Goal: Task Accomplishment & Management: Manage account settings

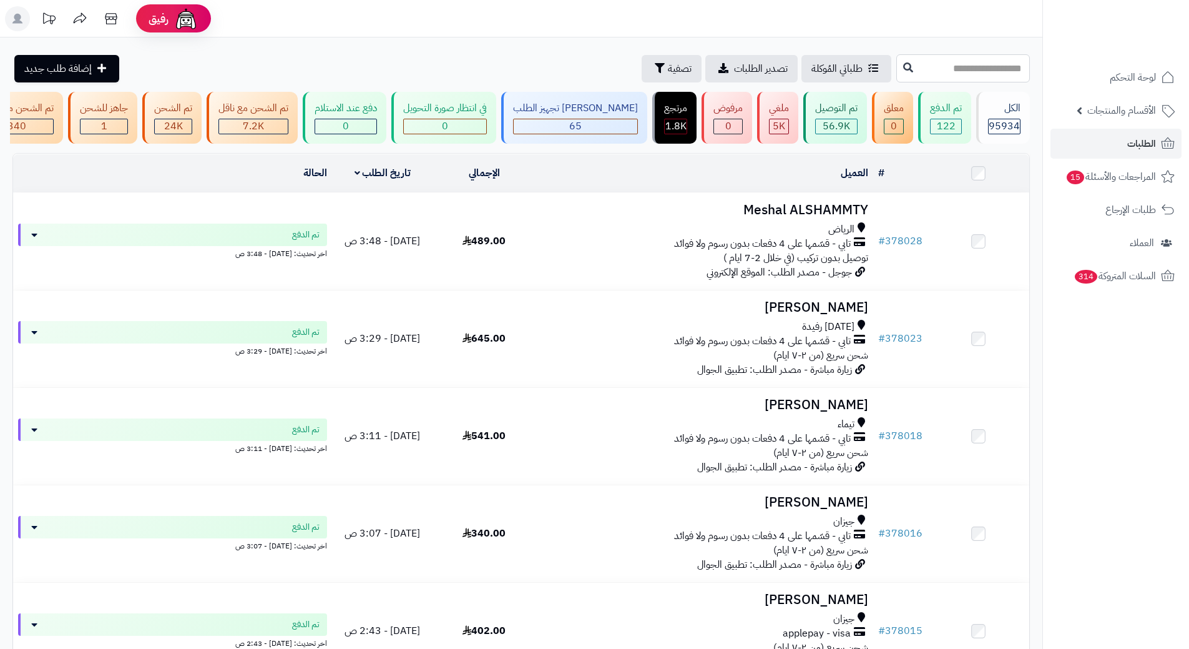
click at [938, 69] on input "text" at bounding box center [964, 68] width 134 height 28
paste input "******"
type input "******"
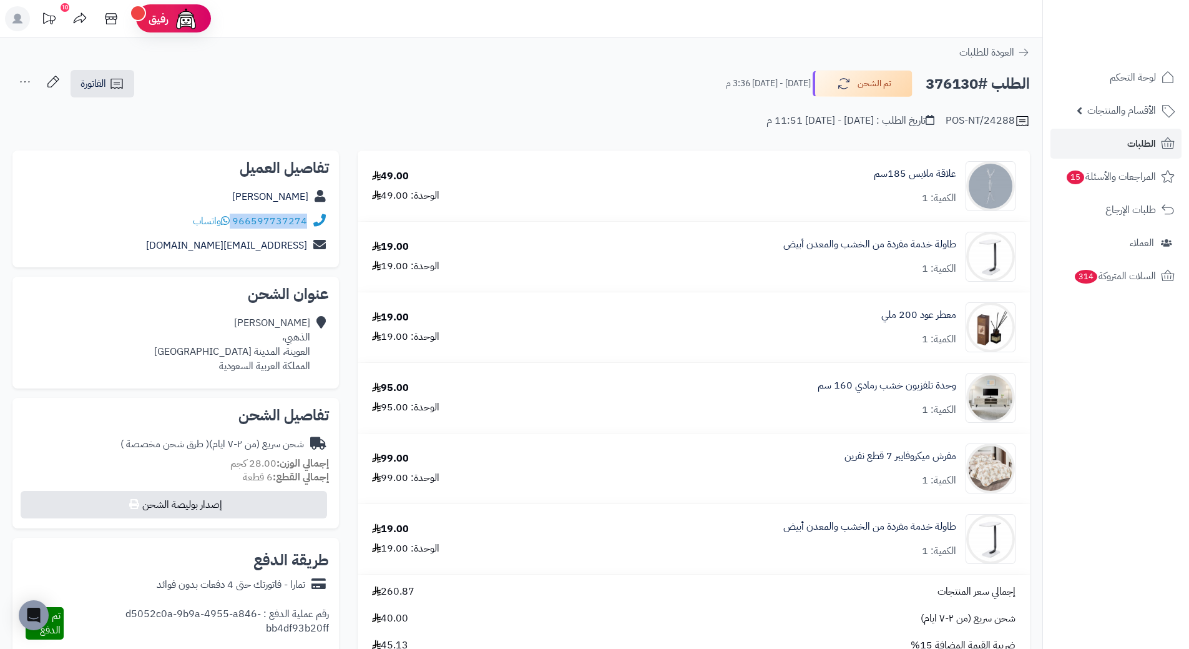
drag, startPoint x: 309, startPoint y: 217, endPoint x: 233, endPoint y: 217, distance: 76.2
click at [232, 218] on div "966597737274 واتساب" at bounding box center [175, 221] width 307 height 24
copy div "966597737274"
click at [959, 82] on h2 "الطلب #376130" at bounding box center [978, 84] width 104 height 26
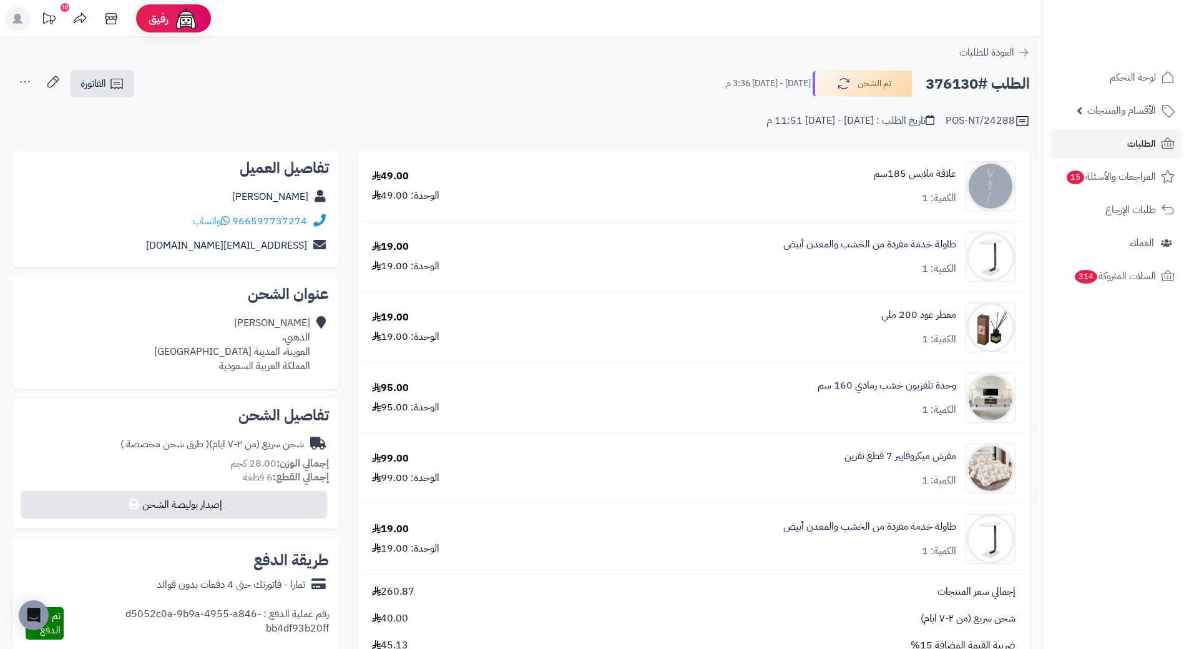
copy h2 "376130"
drag, startPoint x: 960, startPoint y: 381, endPoint x: 805, endPoint y: 380, distance: 155.5
click at [805, 380] on div "وحدة تلفزيون خشب رمادي 160 سم الكمية: 1" at bounding box center [784, 398] width 481 height 50
copy link "وحدة تلفزيون خشب رمادي 160 سم"
click at [1137, 140] on span "الطلبات" at bounding box center [1142, 143] width 29 height 17
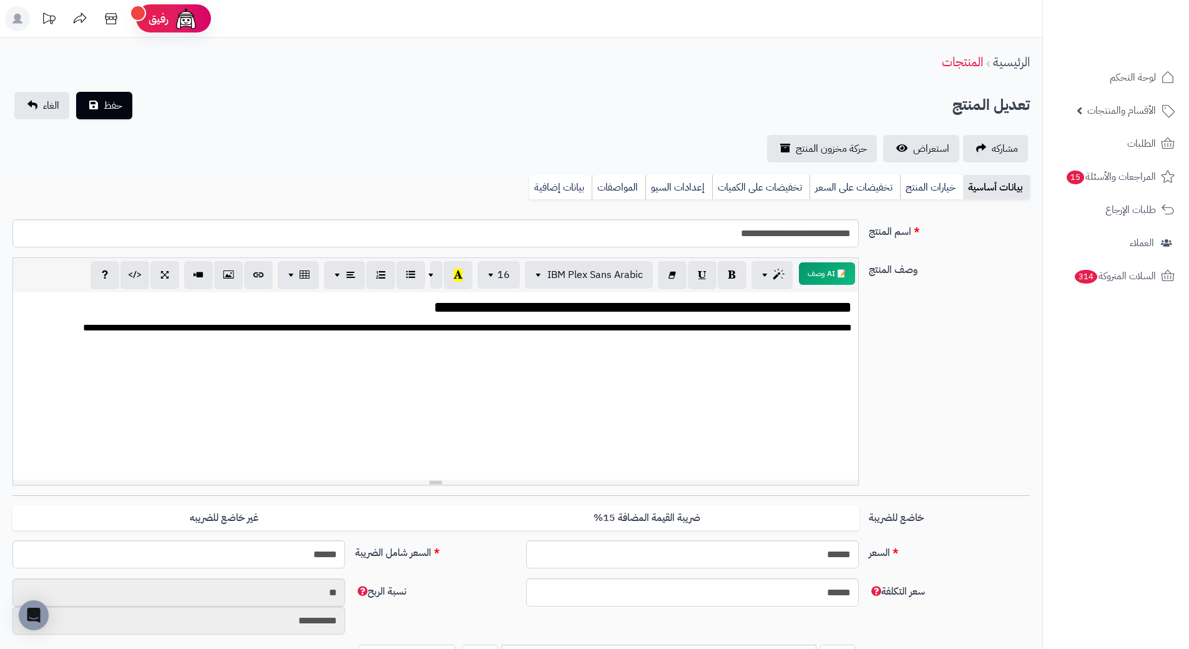
scroll to position [1707, 0]
click at [546, 187] on link "بيانات إضافية" at bounding box center [560, 187] width 62 height 25
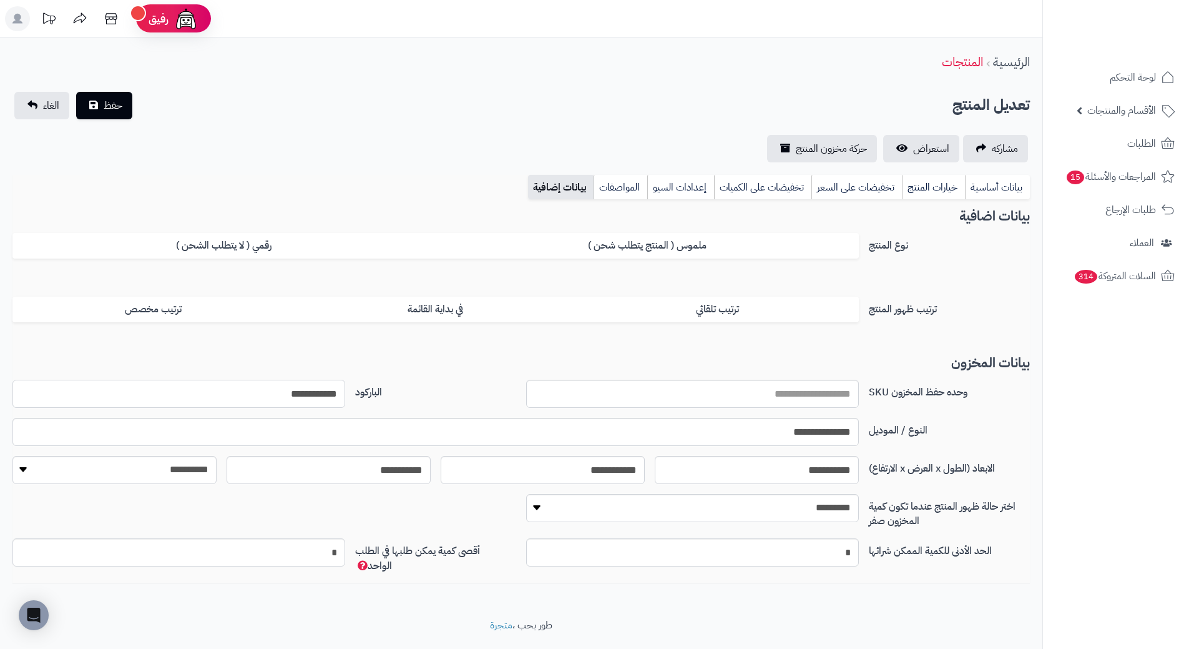
click at [317, 399] on input "**********" at bounding box center [178, 394] width 333 height 28
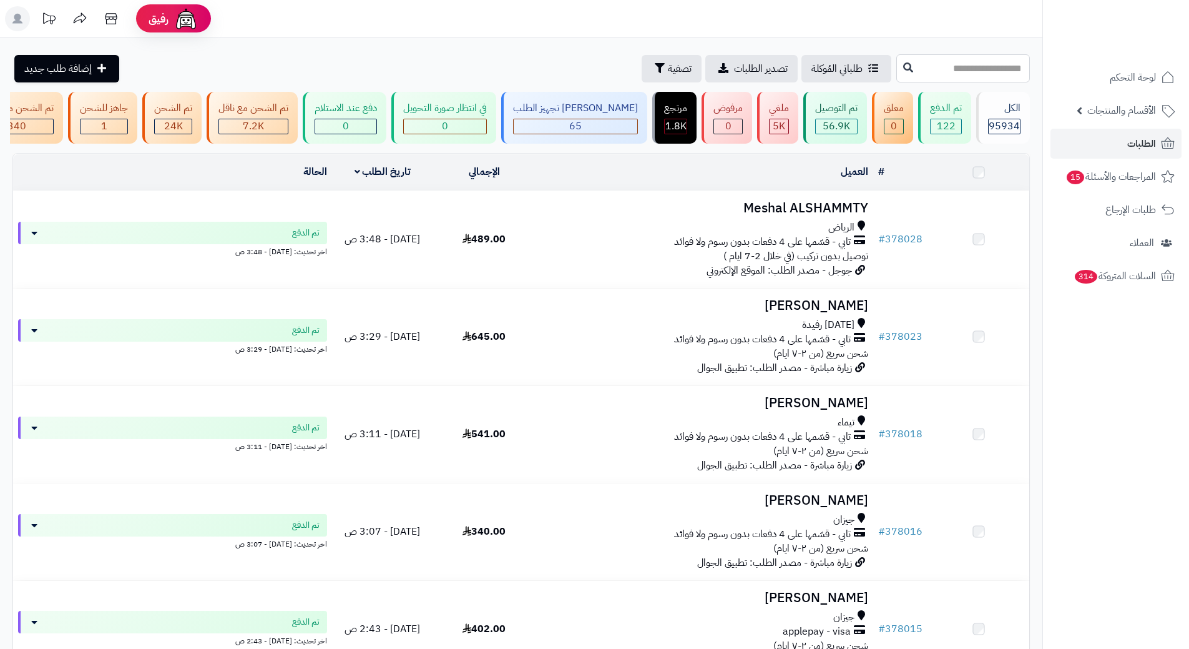
click at [908, 67] on input "text" at bounding box center [964, 68] width 134 height 28
paste input "******"
type input "******"
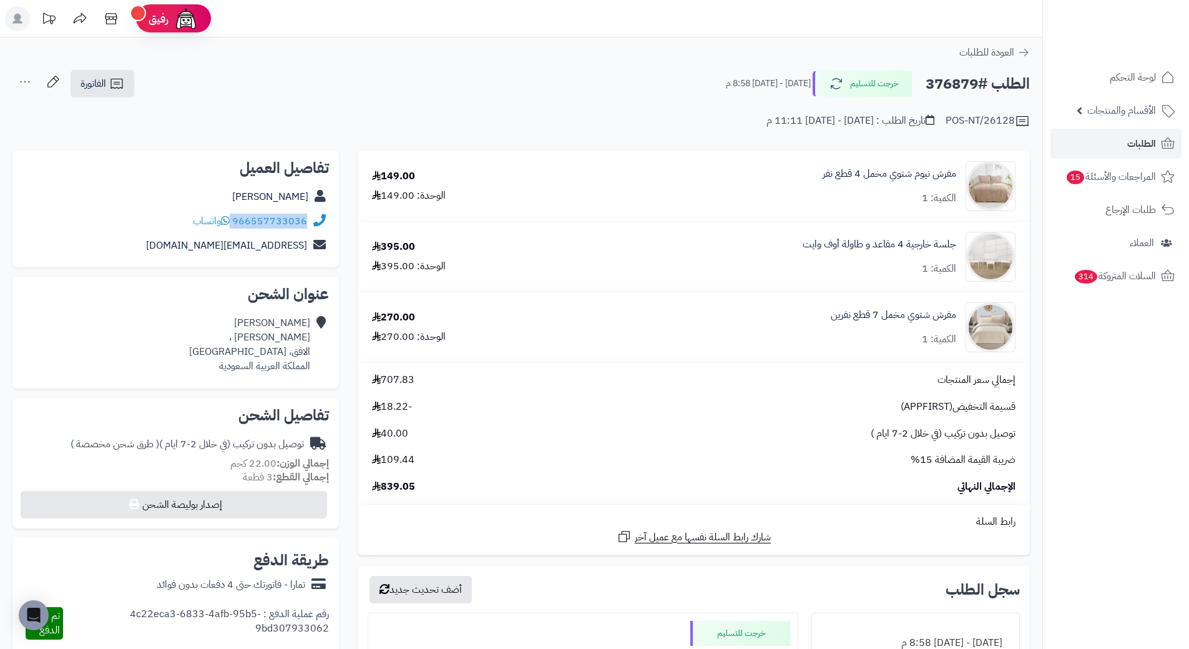
drag, startPoint x: 234, startPoint y: 220, endPoint x: 308, endPoint y: 223, distance: 74.3
click at [308, 223] on div "966557733036 واتساب" at bounding box center [175, 221] width 307 height 24
copy div "966557733036"
click at [948, 82] on h2 "الطلب #376879" at bounding box center [978, 84] width 104 height 26
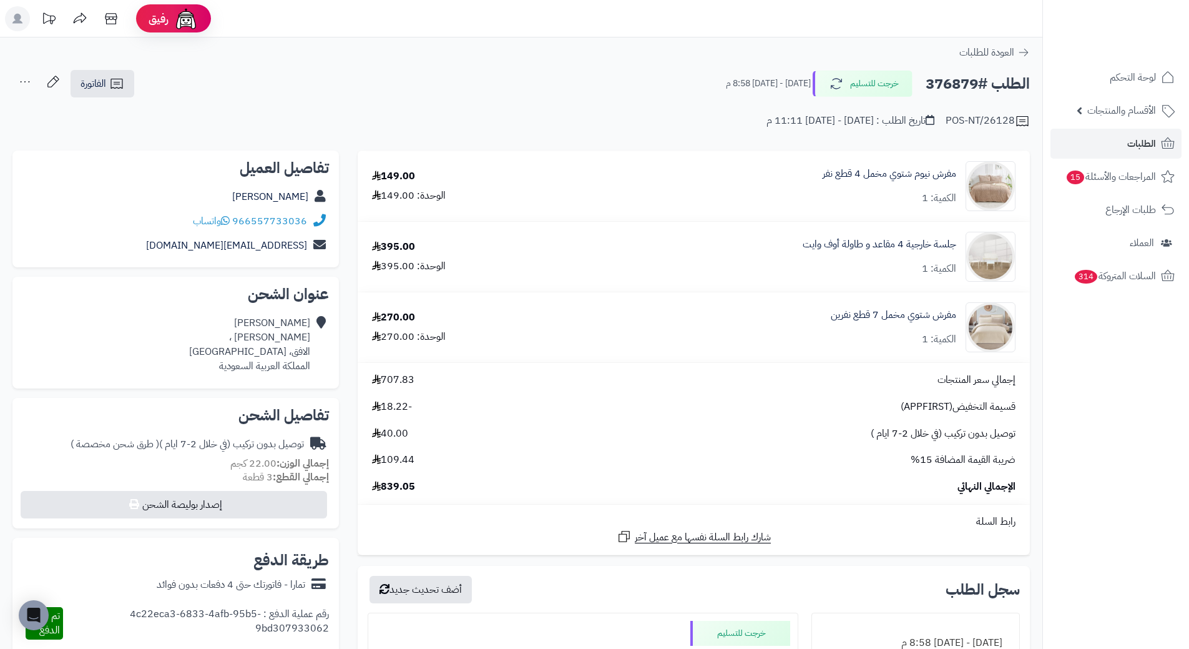
copy h2 "376879"
drag, startPoint x: 960, startPoint y: 308, endPoint x: 824, endPoint y: 300, distance: 136.4
click at [824, 300] on td "مفرش شتوي مخمل 7 قطع نفرين الكمية: 1" at bounding box center [794, 327] width 472 height 70
copy link "مفرش شتوي مخمل 7 قطع نفرين"
click at [1152, 155] on link "الطلبات" at bounding box center [1116, 144] width 131 height 30
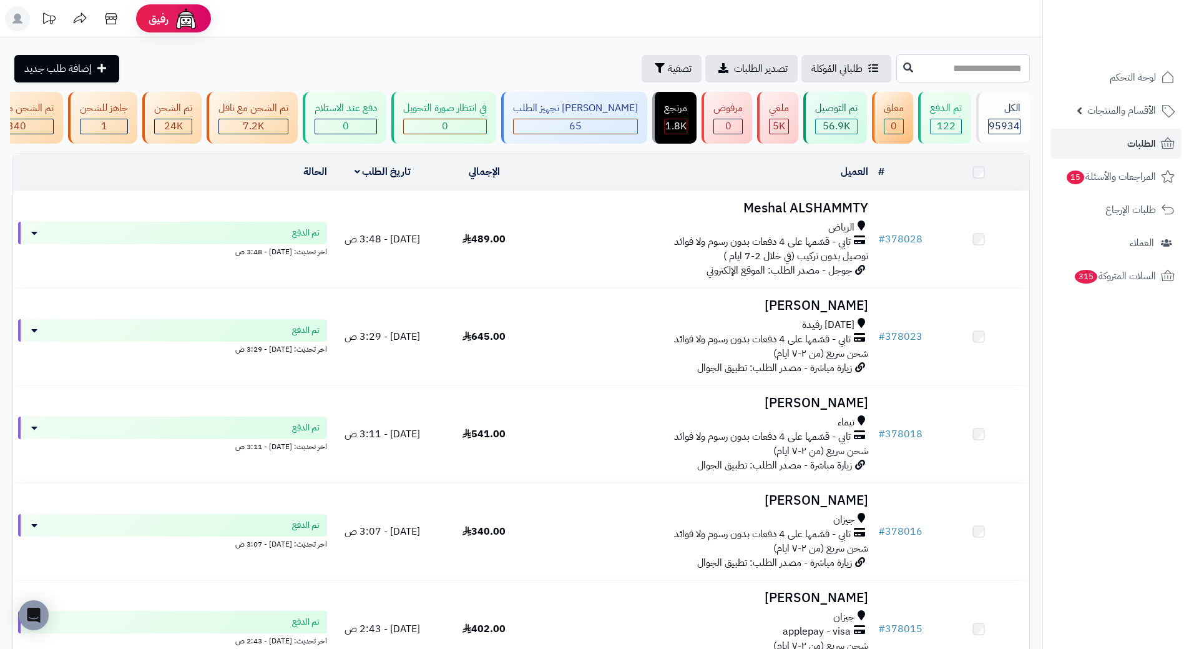
click at [913, 77] on input "text" at bounding box center [964, 68] width 134 height 28
paste input "******"
type input "******"
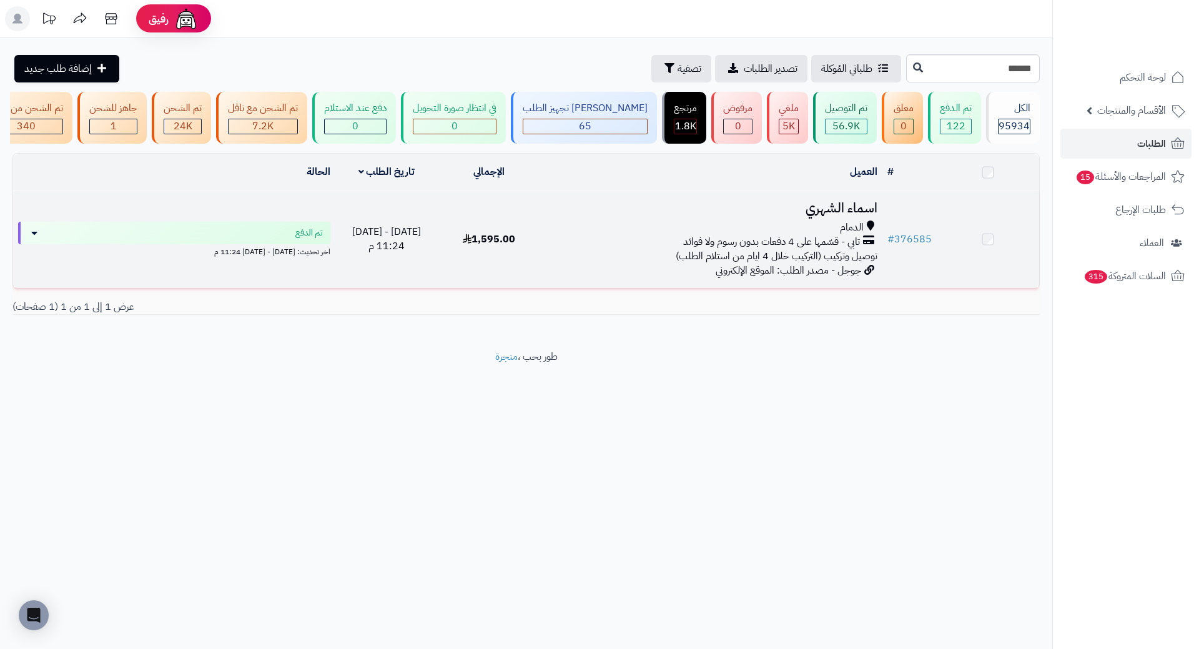
click at [854, 215] on h3 "اسماء الشهري" at bounding box center [712, 208] width 332 height 14
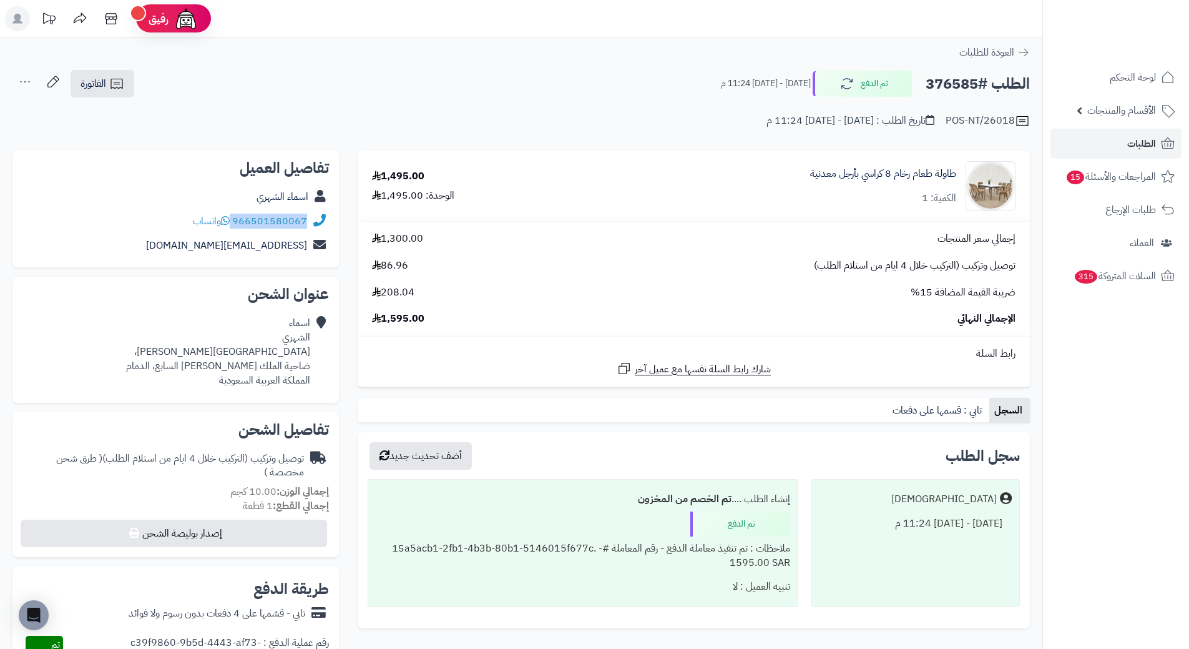
drag, startPoint x: 234, startPoint y: 219, endPoint x: 307, endPoint y: 219, distance: 72.4
click at [307, 219] on div "966501580067 واتساب" at bounding box center [250, 221] width 114 height 14
copy div "966501580067"
click at [940, 85] on h2 "الطلب #376585" at bounding box center [978, 84] width 104 height 26
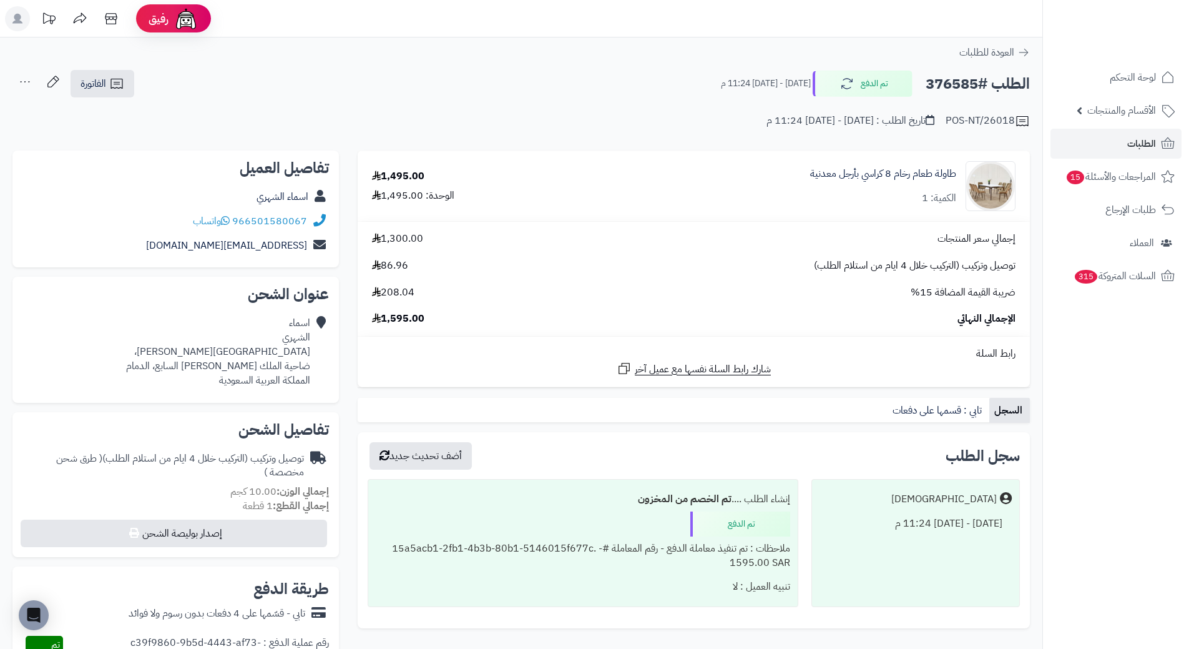
copy h2 "376585"
click at [1154, 142] on span "الطلبات" at bounding box center [1142, 143] width 29 height 17
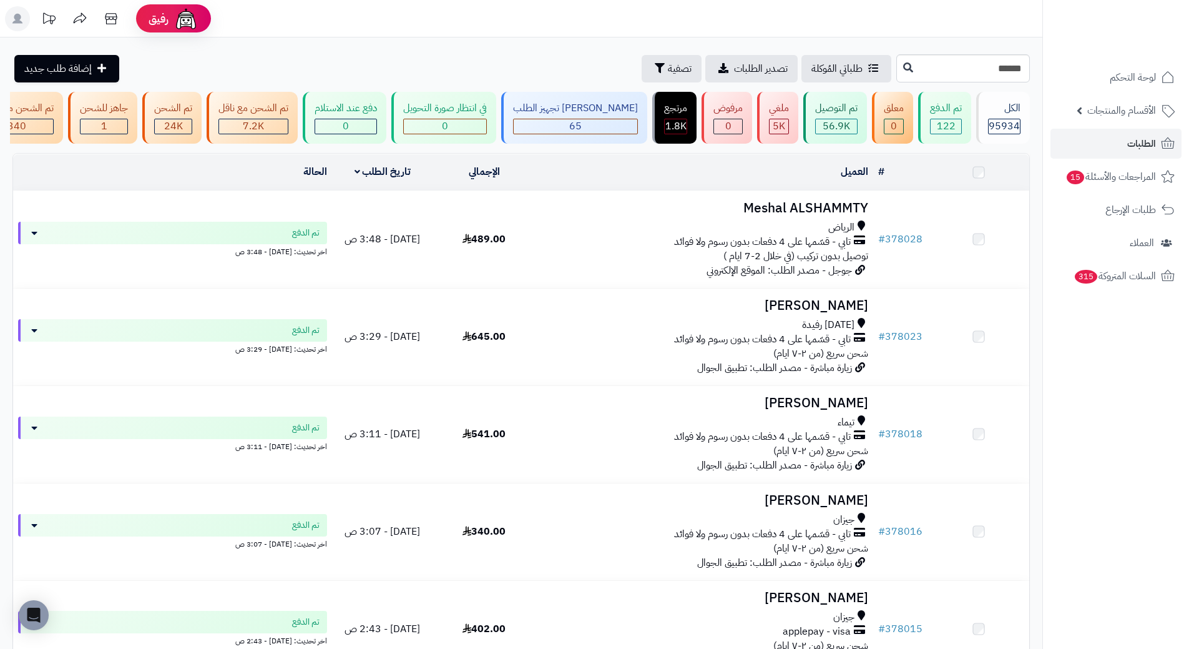
type input "******"
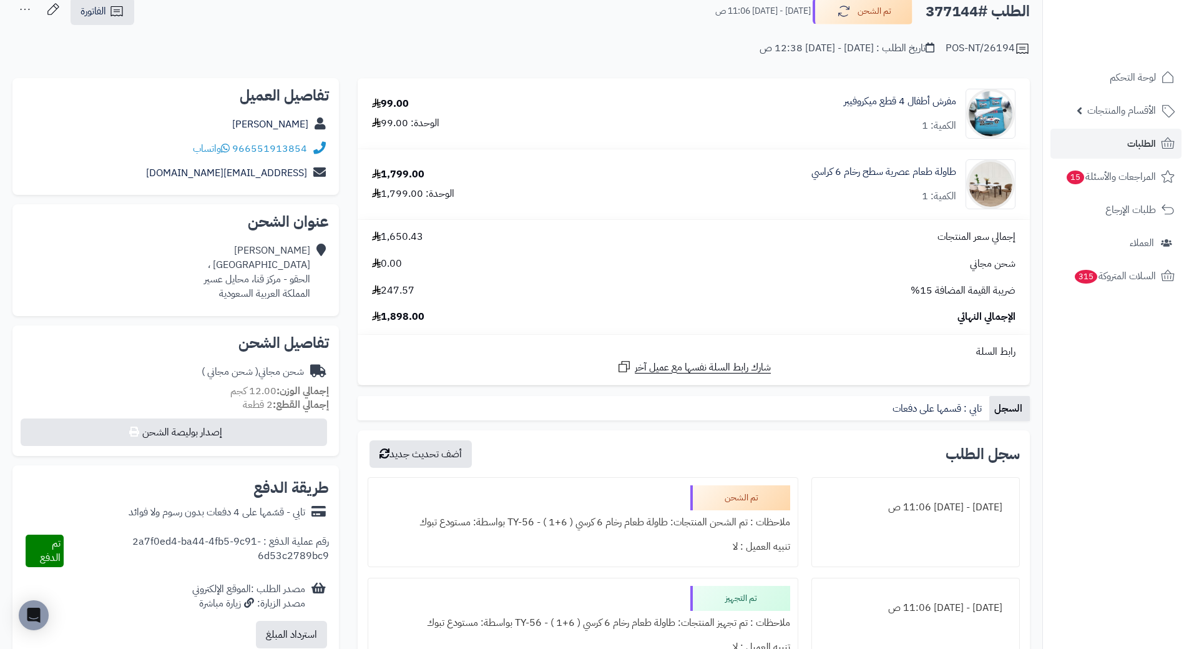
scroll to position [62, 0]
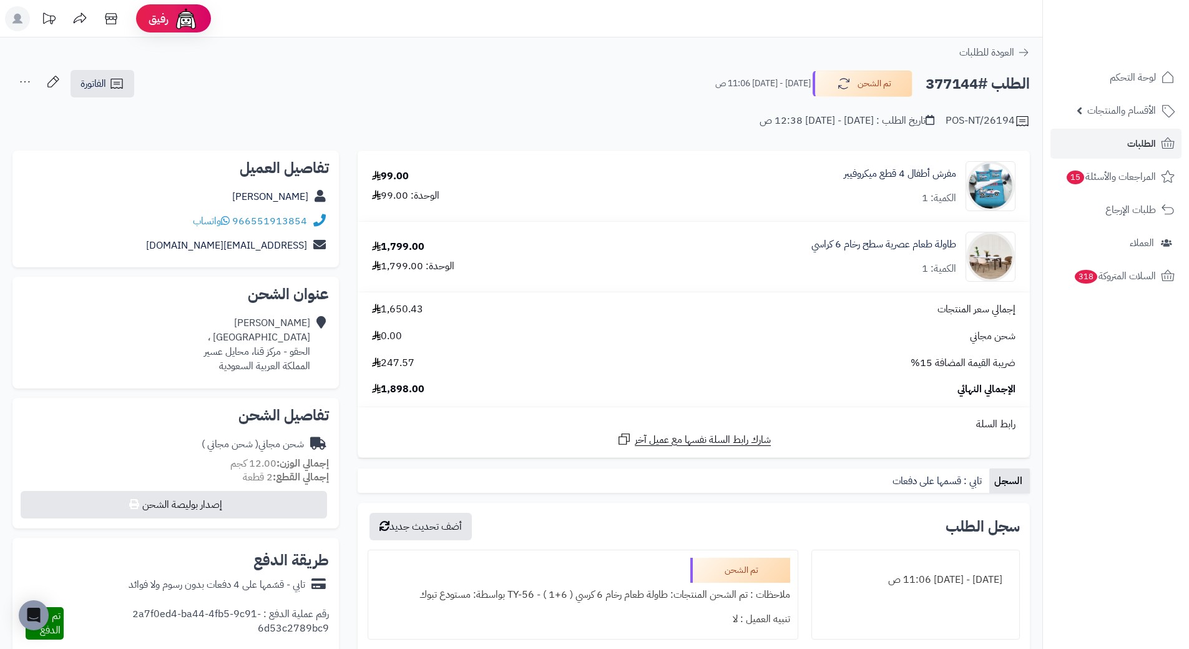
scroll to position [62, 0]
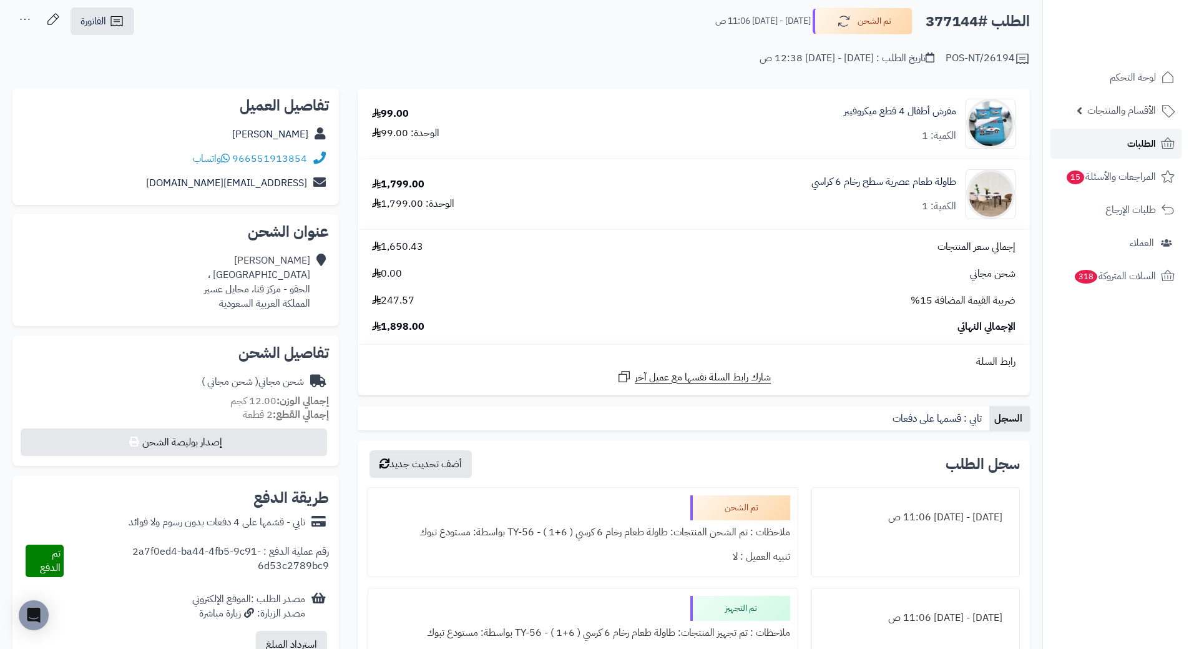
click at [1135, 137] on span "الطلبات" at bounding box center [1142, 143] width 29 height 17
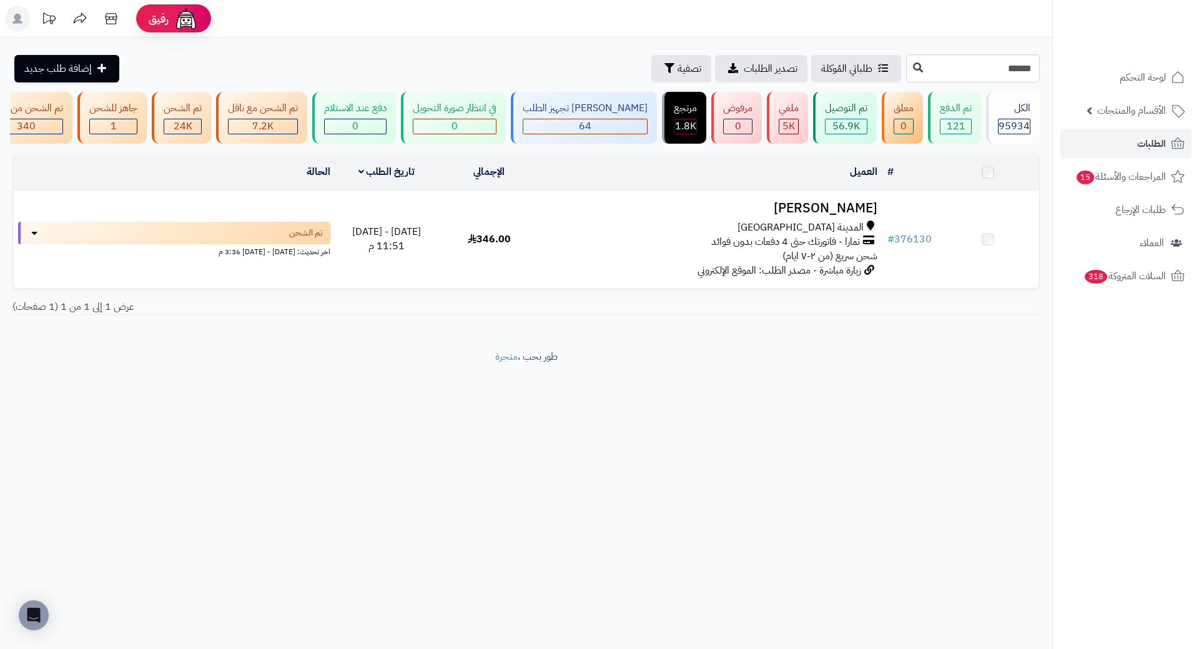
click at [831, 215] on h3 "[PERSON_NAME]" at bounding box center [712, 208] width 332 height 14
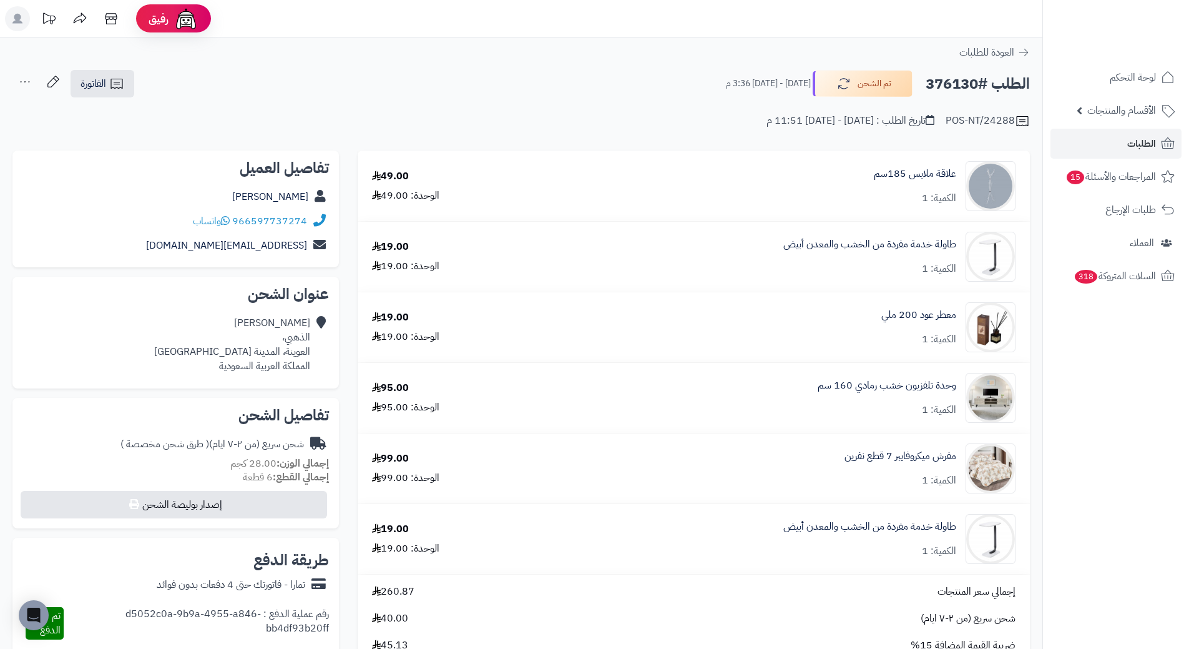
scroll to position [125, 0]
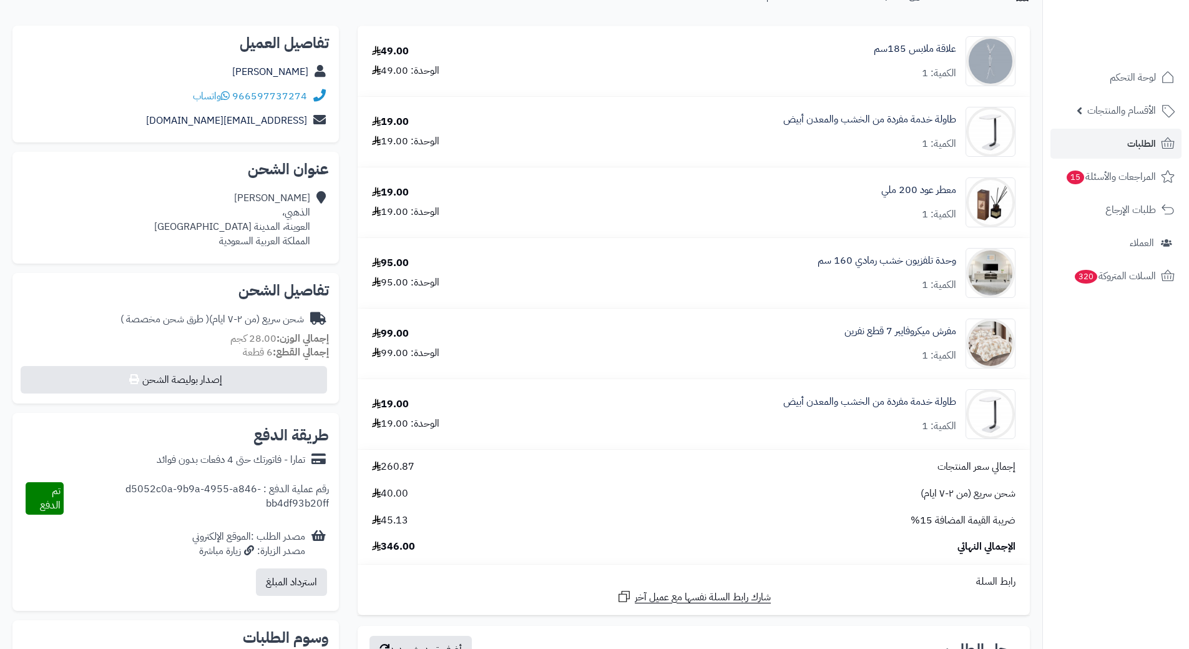
scroll to position [125, 0]
